Goal: Task Accomplishment & Management: Use online tool/utility

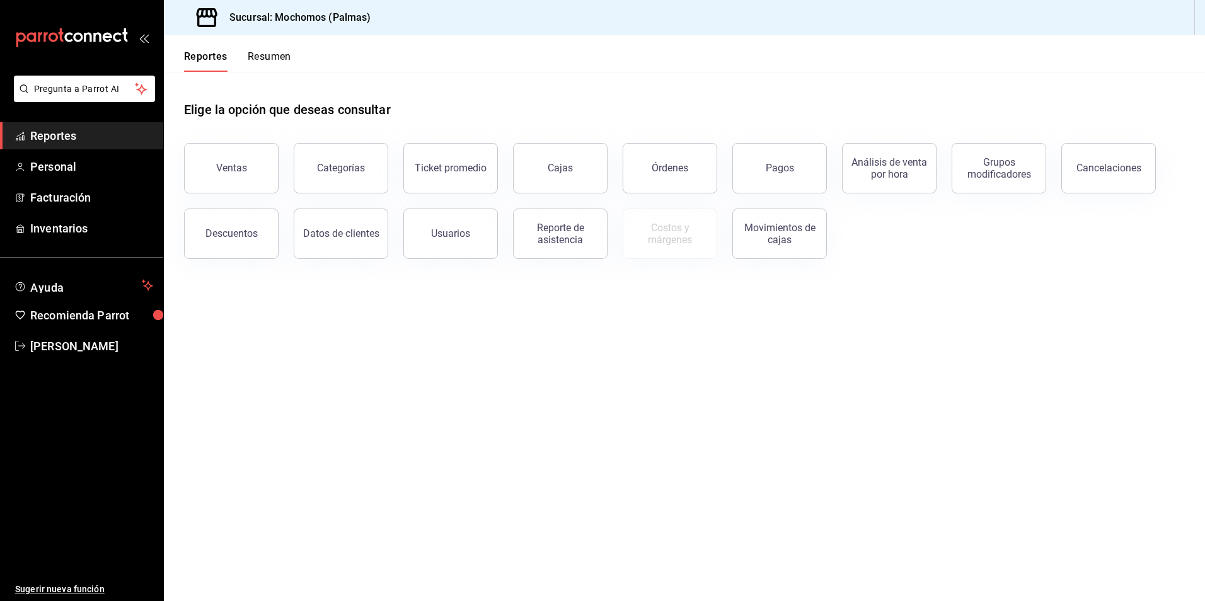
click at [264, 54] on button "Resumen" at bounding box center [269, 60] width 43 height 21
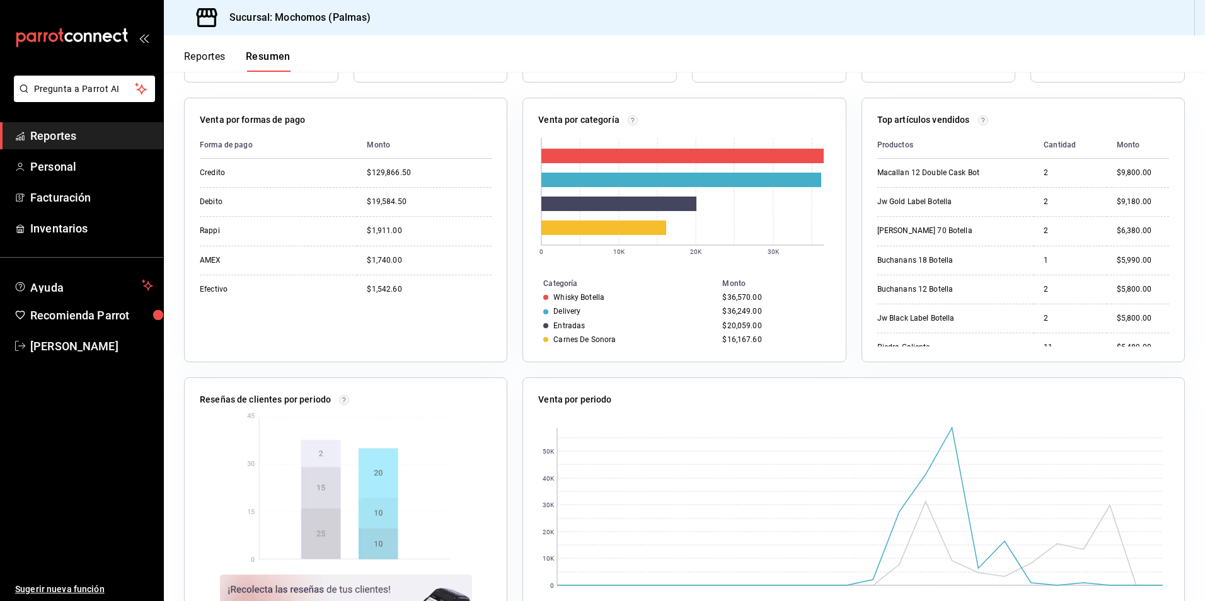
scroll to position [189, 0]
click at [217, 57] on button "Reportes" at bounding box center [205, 60] width 42 height 21
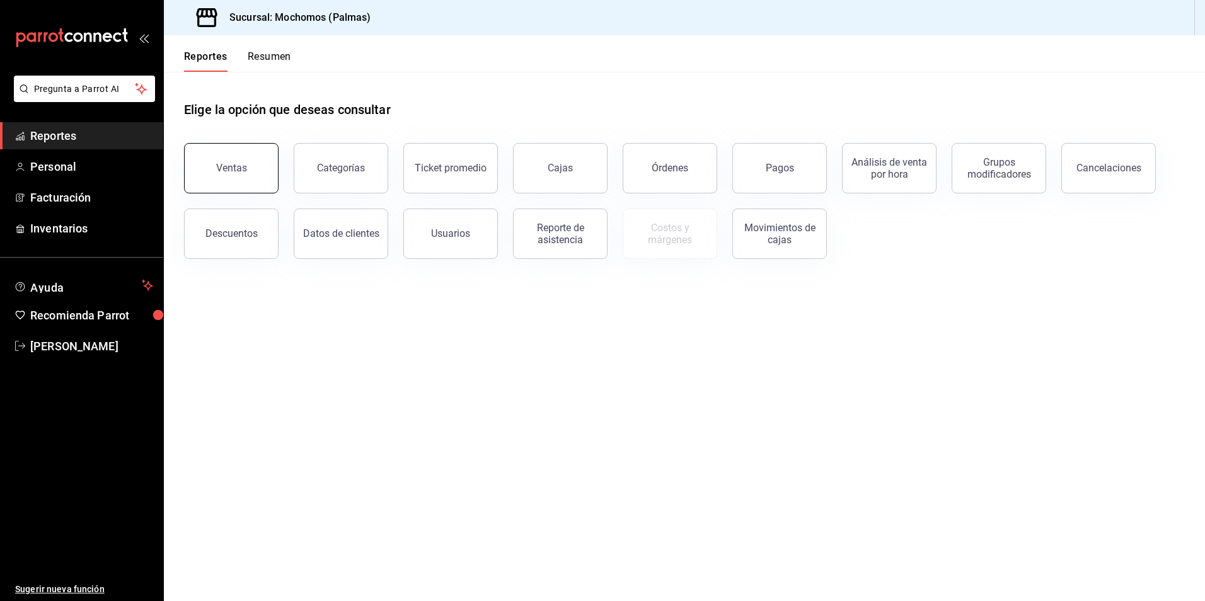
click at [262, 170] on button "Ventas" at bounding box center [231, 168] width 95 height 50
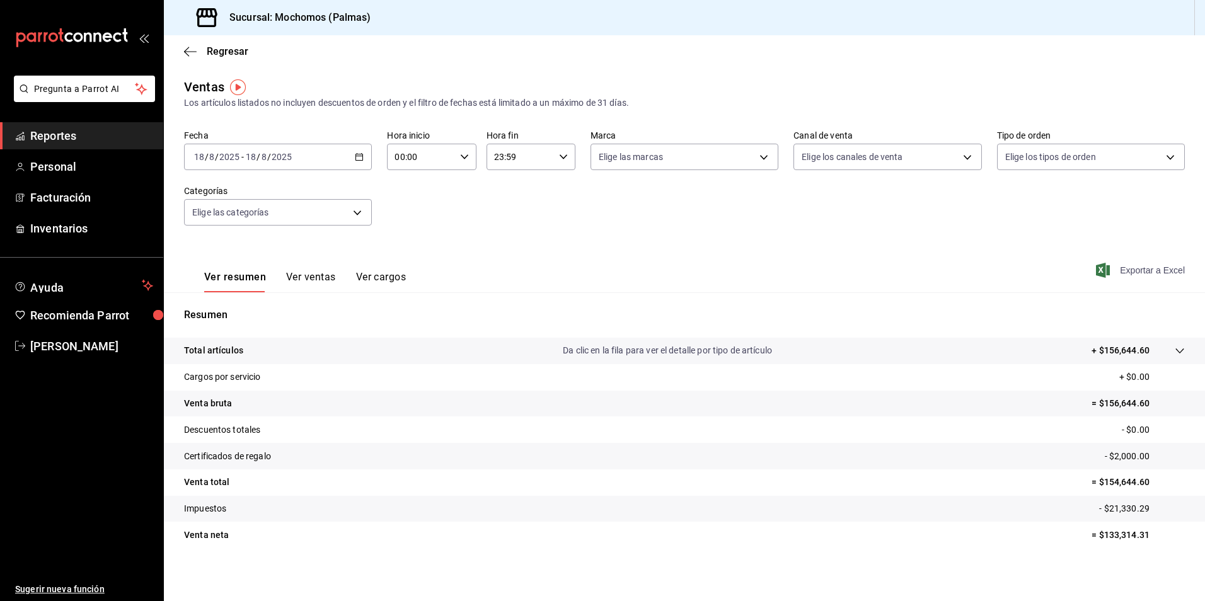
click at [1129, 265] on span "Exportar a Excel" at bounding box center [1142, 270] width 86 height 15
